Goal: Information Seeking & Learning: Learn about a topic

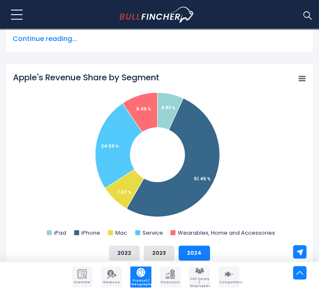
scroll to position [290, 0]
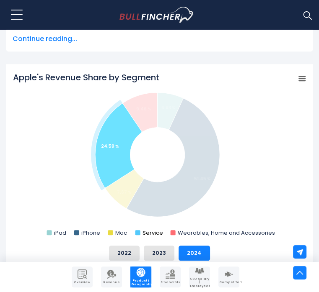
click at [148, 229] on text "Service" at bounding box center [152, 233] width 21 height 8
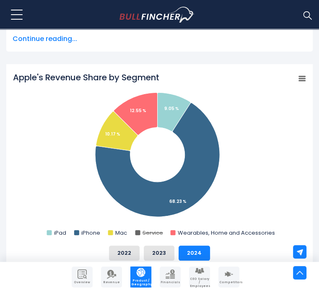
click at [148, 229] on text "Service" at bounding box center [152, 233] width 21 height 8
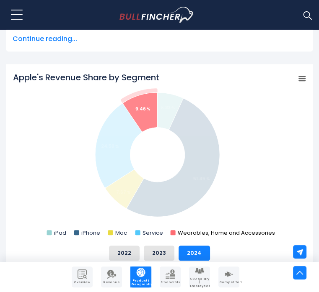
click at [184, 229] on text "Wearables, Home and Accessories" at bounding box center [226, 233] width 97 height 8
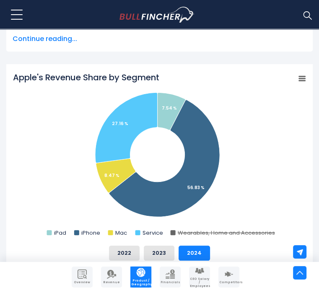
click at [107, 212] on rect "Apple's Revenue Share by Segment" at bounding box center [159, 156] width 293 height 168
click at [114, 212] on rect "Apple's Revenue Share by Segment" at bounding box center [159, 156] width 293 height 168
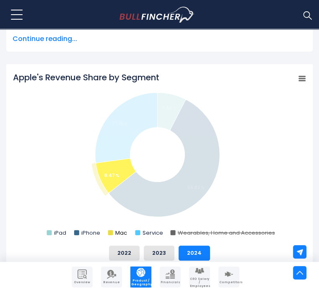
click at [121, 229] on text "Mac" at bounding box center [121, 233] width 12 height 8
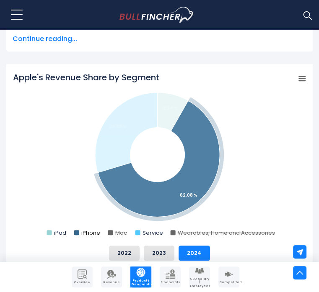
click at [87, 229] on text "iPhone" at bounding box center [90, 233] width 19 height 8
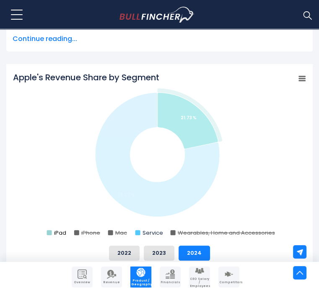
click at [60, 229] on text "iPad" at bounding box center [60, 233] width 12 height 8
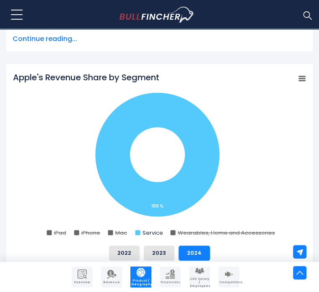
click at [60, 229] on text "iPad" at bounding box center [60, 233] width 12 height 8
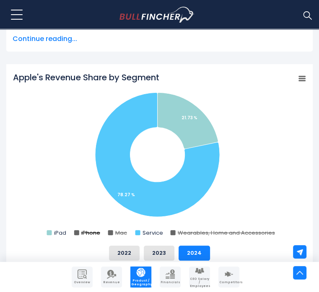
click at [89, 229] on text "iPhone" at bounding box center [90, 233] width 19 height 8
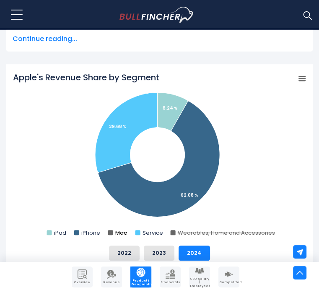
click at [115, 229] on text "Mac" at bounding box center [121, 233] width 12 height 8
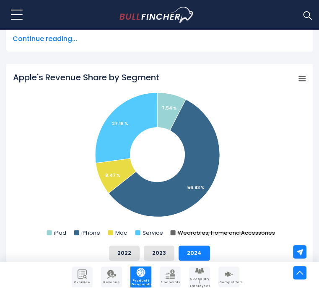
click at [188, 229] on text "Wearables, Home and Accessories" at bounding box center [226, 233] width 97 height 8
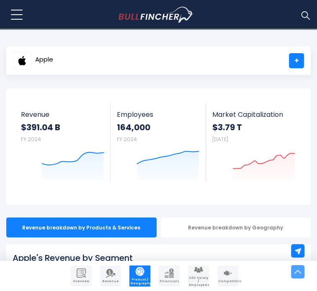
scroll to position [0, 0]
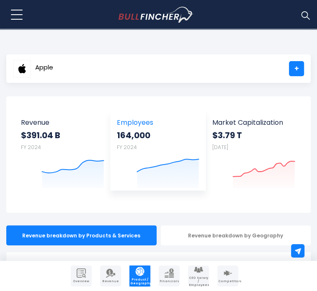
click at [122, 136] on strong "164,000" at bounding box center [158, 135] width 83 height 11
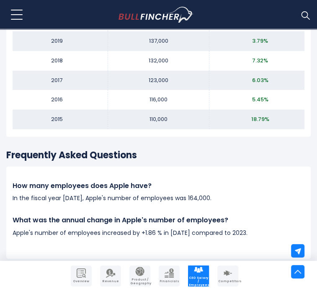
scroll to position [1187, 0]
